Goal: Navigation & Orientation: Go to known website

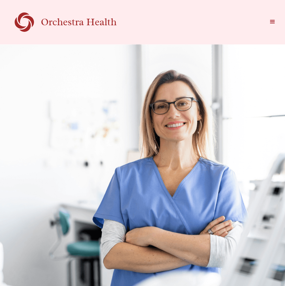
click at [270, 22] on div "menu" at bounding box center [272, 21] width 7 height 7
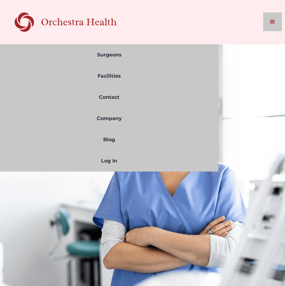
click at [273, 22] on div "menu" at bounding box center [272, 21] width 7 height 7
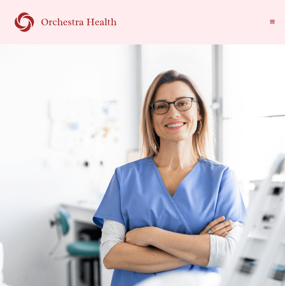
click at [58, 22] on div "Orchestra Health" at bounding box center [90, 22] width 98 height 13
click at [277, 18] on div "menu" at bounding box center [273, 21] width 19 height 19
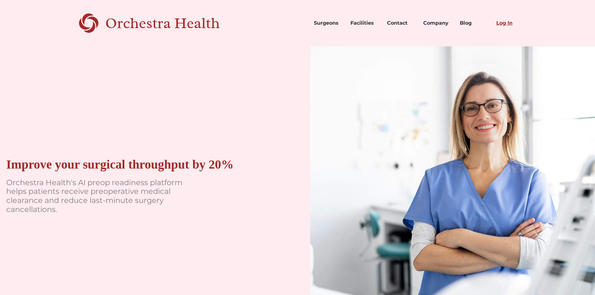
click at [285, 23] on link "Log In" at bounding box center [509, 22] width 37 height 21
